Goal: Task Accomplishment & Management: Manage account settings

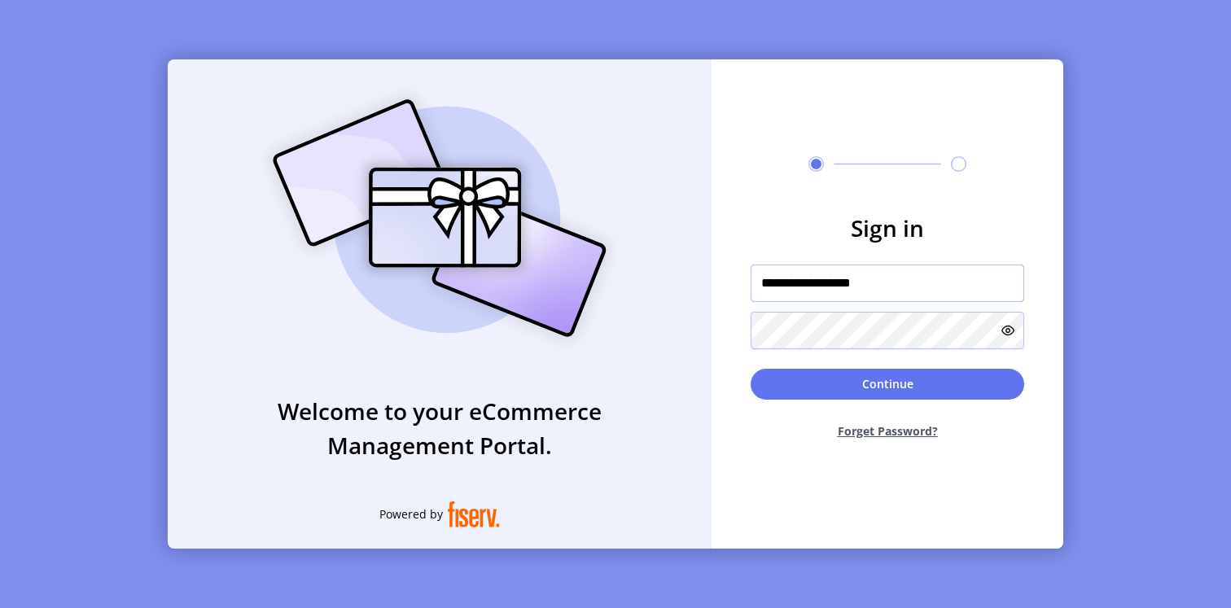
click at [875, 289] on input "**********" at bounding box center [888, 283] width 274 height 37
type input "*********"
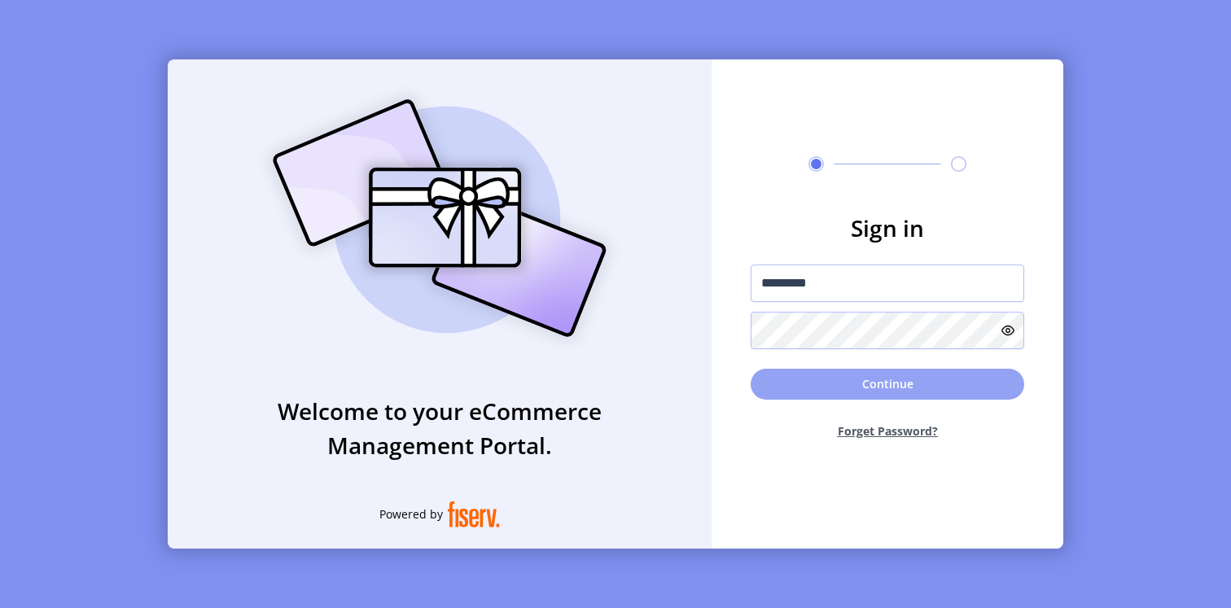
click at [929, 391] on button "Continue" at bounding box center [888, 384] width 274 height 31
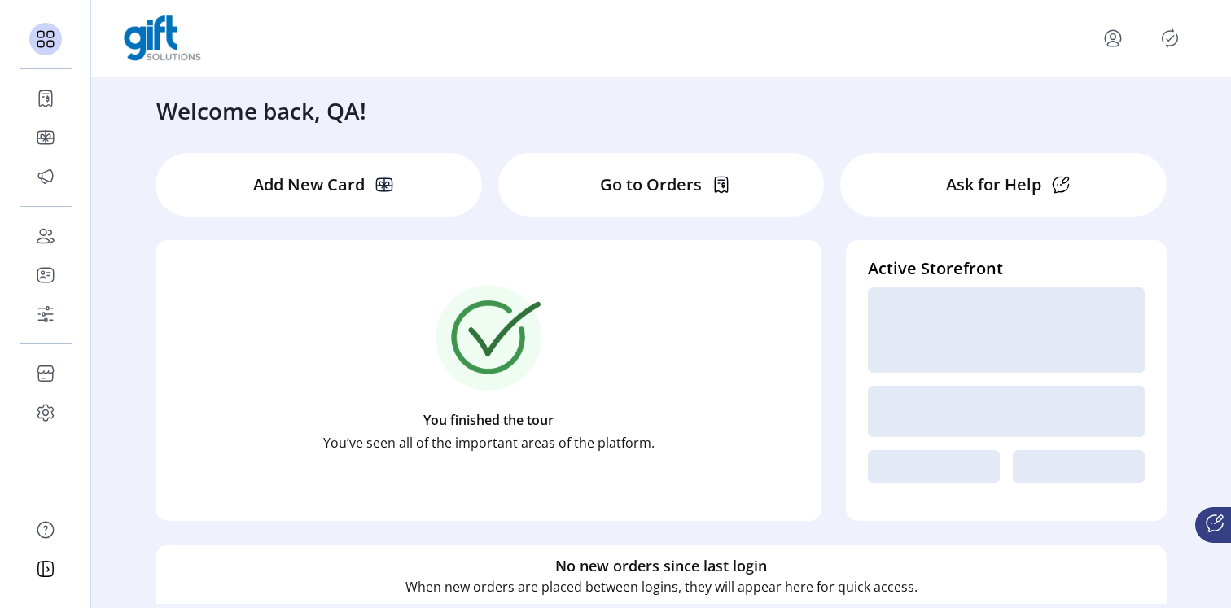
click at [1104, 37] on icon "menu" at bounding box center [1113, 38] width 26 height 26
click at [1165, 40] on icon "Publisher Panel" at bounding box center [1170, 38] width 26 height 26
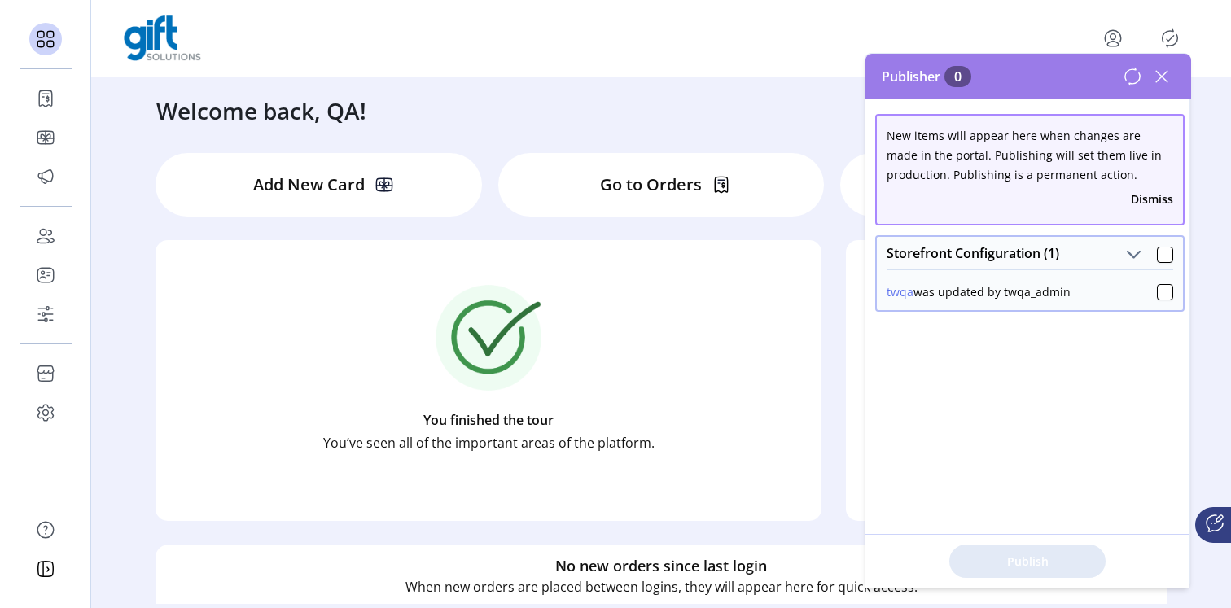
click at [805, 57] on div at bounding box center [661, 38] width 1075 height 46
click at [1164, 77] on icon at bounding box center [1162, 77] width 26 height 26
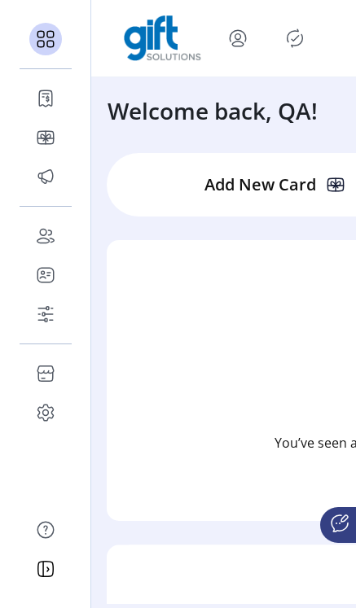
click at [294, 39] on icon "Publisher Panel" at bounding box center [295, 38] width 26 height 26
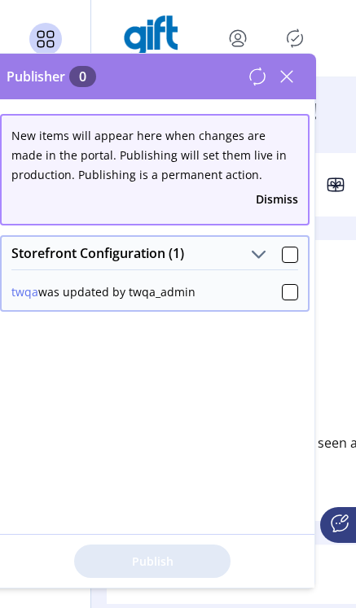
click at [292, 68] on icon at bounding box center [287, 77] width 26 height 26
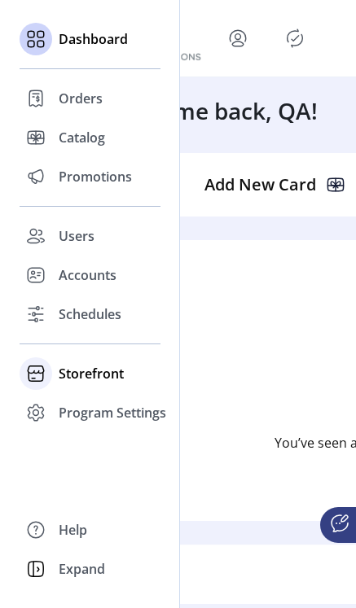
click at [92, 375] on span "Storefront" at bounding box center [91, 374] width 65 height 20
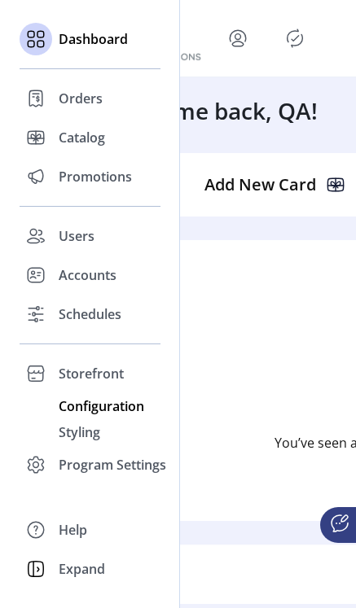
click at [96, 409] on span "Configuration" at bounding box center [102, 407] width 86 height 20
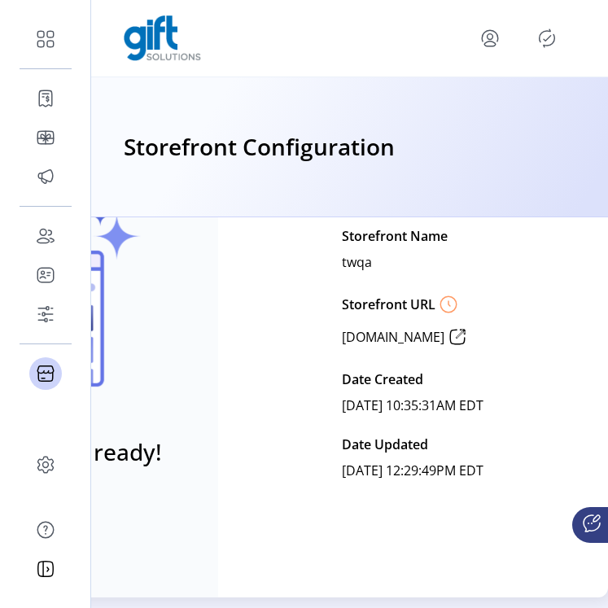
scroll to position [0, 152]
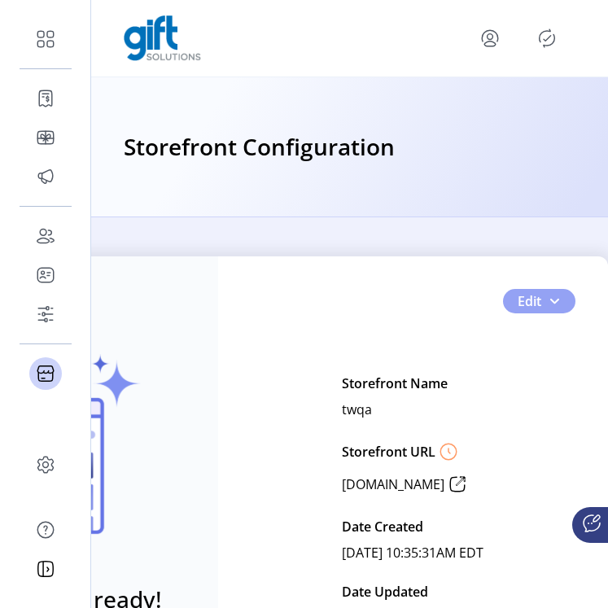
click at [550, 305] on span "button" at bounding box center [554, 301] width 13 height 13
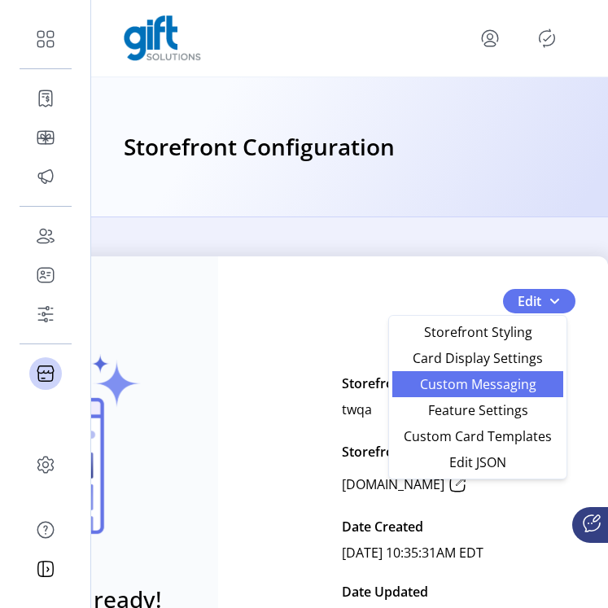
click at [525, 393] on link "Custom Messaging" at bounding box center [478, 384] width 171 height 26
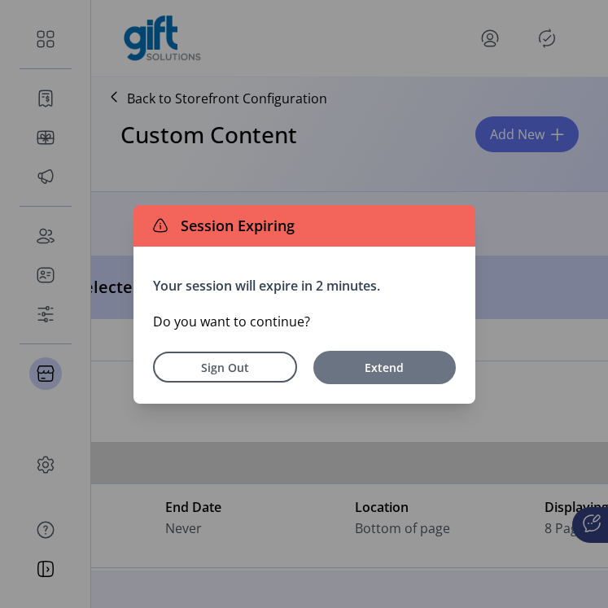
click at [397, 367] on span "Extend" at bounding box center [385, 367] width 126 height 17
